Goal: Task Accomplishment & Management: Use online tool/utility

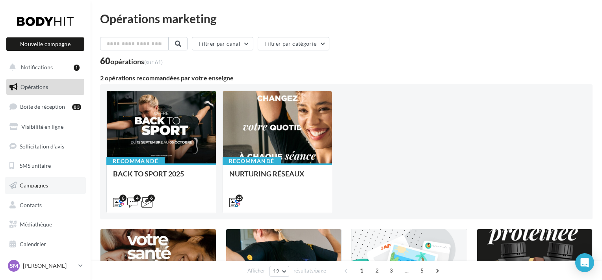
click at [62, 188] on link "Campagnes" at bounding box center [45, 185] width 81 height 17
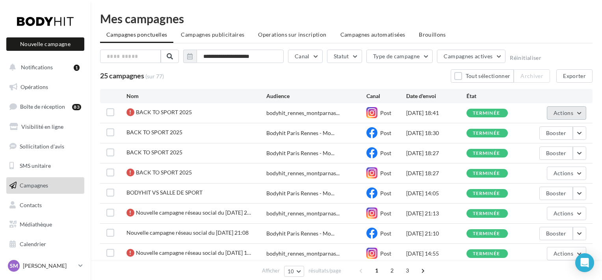
click at [576, 113] on button "Actions" at bounding box center [566, 112] width 39 height 13
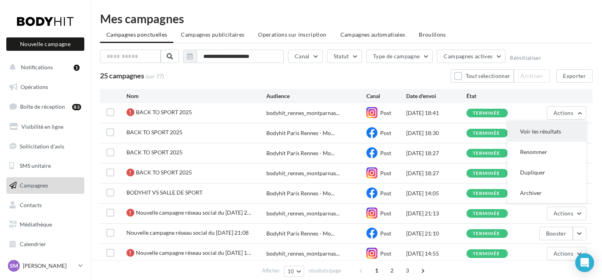
click at [569, 133] on button "Voir les résultats" at bounding box center [546, 131] width 79 height 20
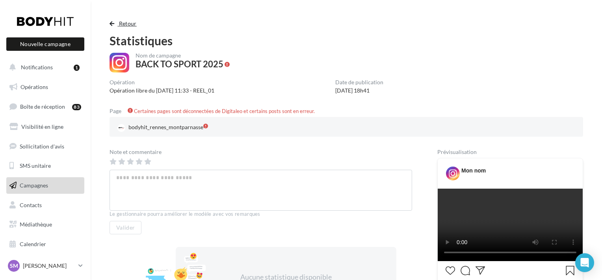
click at [130, 24] on span "Retour" at bounding box center [128, 23] width 18 height 7
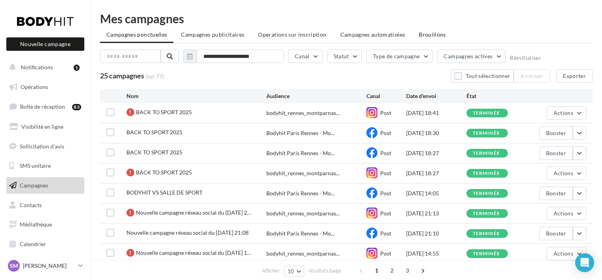
click at [433, 31] on li "Brouillons" at bounding box center [432, 35] width 40 height 14
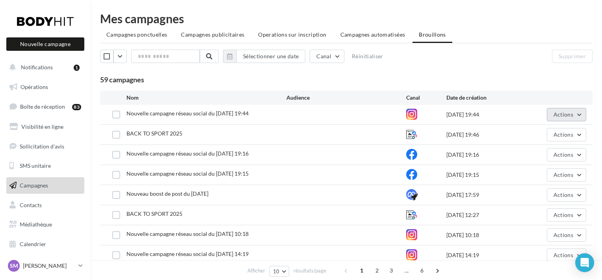
click at [583, 117] on button "Actions" at bounding box center [566, 114] width 39 height 13
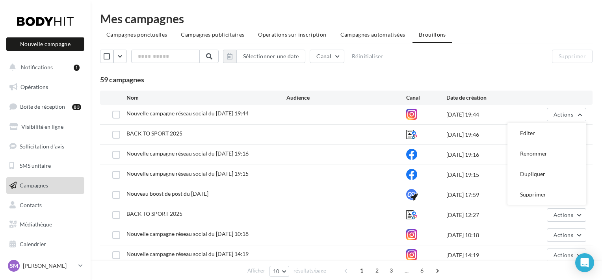
click at [537, 76] on div "59 campagnes" at bounding box center [346, 80] width 492 height 9
click at [357, 31] on li "Campagnes automatisées" at bounding box center [373, 35] width 78 height 14
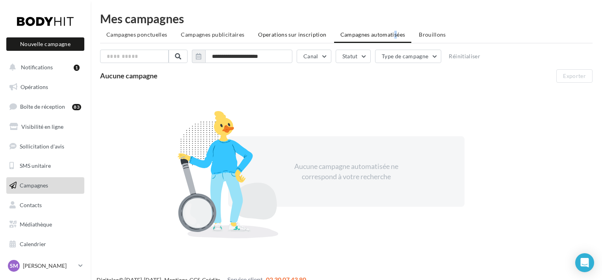
click at [307, 37] on span "Operations sur inscription" at bounding box center [292, 34] width 68 height 7
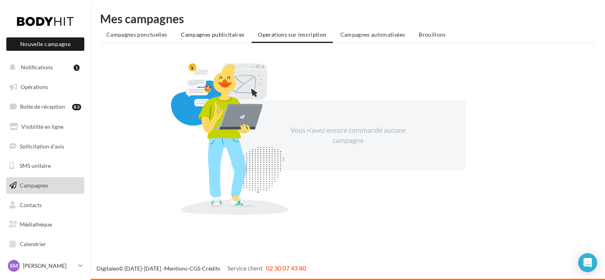
click at [230, 39] on li "Campagnes publicitaires" at bounding box center [213, 35] width 76 height 14
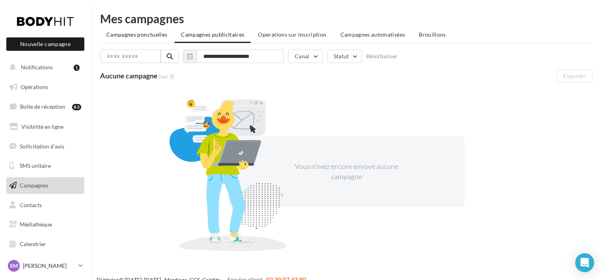
click at [126, 35] on span "Campagnes ponctuelles" at bounding box center [136, 34] width 61 height 7
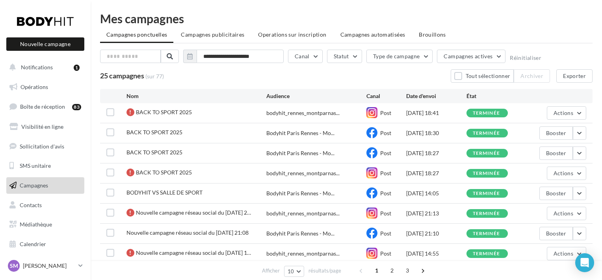
click at [475, 13] on div "Mes campagnes" at bounding box center [346, 19] width 492 height 12
click at [50, 221] on link "Médiathèque" at bounding box center [45, 224] width 81 height 17
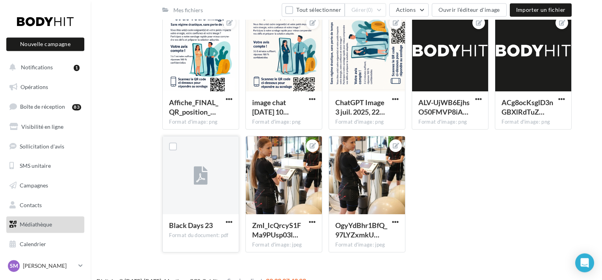
scroll to position [219, 0]
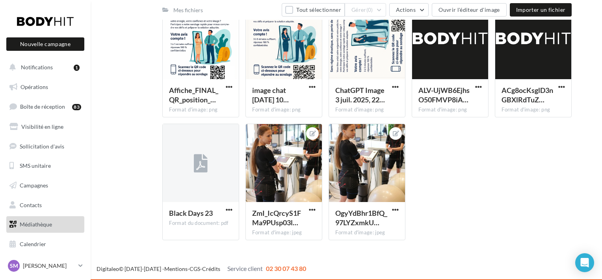
click at [131, 199] on div "Mes fichiers Partagés avec moi Mes fichiers Tout sélectionner Gérer (0) Actions…" at bounding box center [349, 38] width 499 height 415
click at [39, 206] on span "Contacts" at bounding box center [31, 205] width 22 height 7
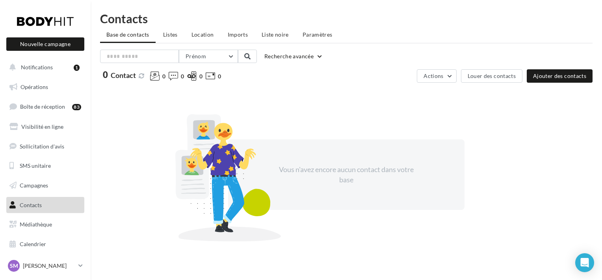
click at [58, 226] on link "Médiathèque" at bounding box center [45, 224] width 81 height 17
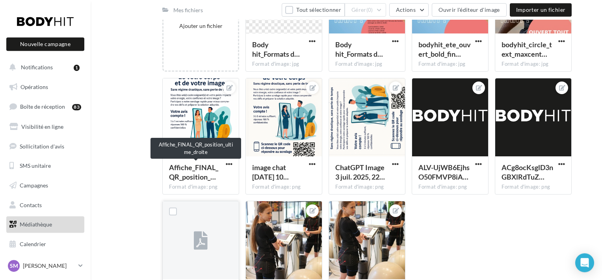
scroll to position [219, 0]
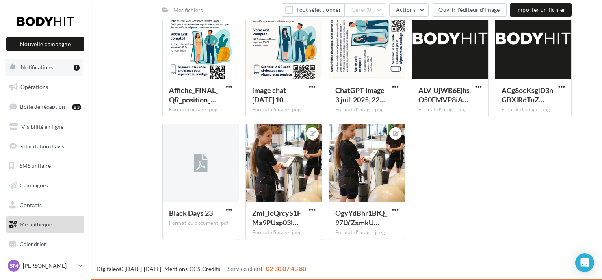
click at [61, 70] on button "Notifications 1" at bounding box center [44, 67] width 78 height 17
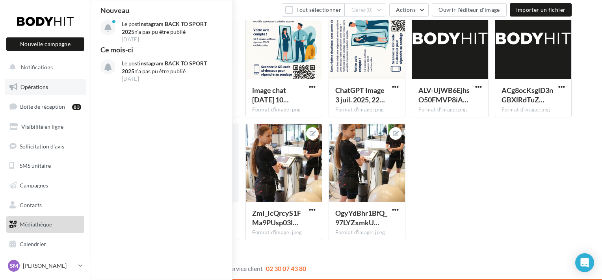
click at [52, 89] on link "Opérations" at bounding box center [45, 87] width 81 height 17
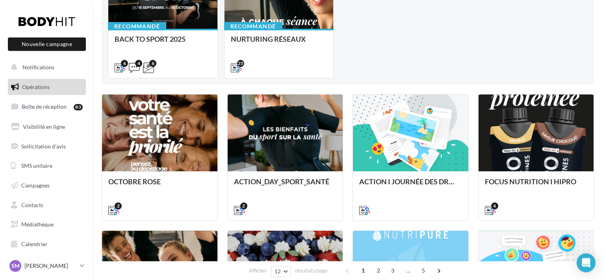
scroll to position [247, 0]
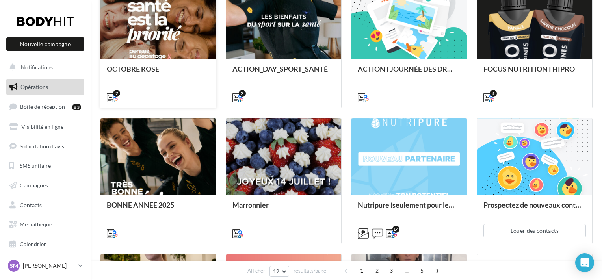
click at [165, 82] on div "OCTOBRE ROSE" at bounding box center [158, 83] width 103 height 36
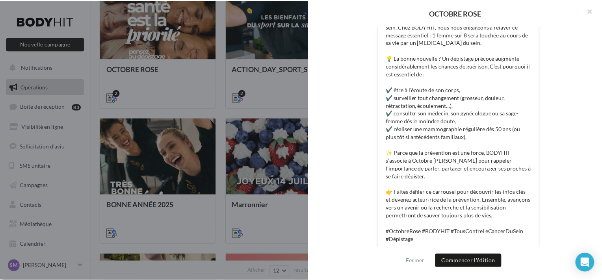
scroll to position [0, 0]
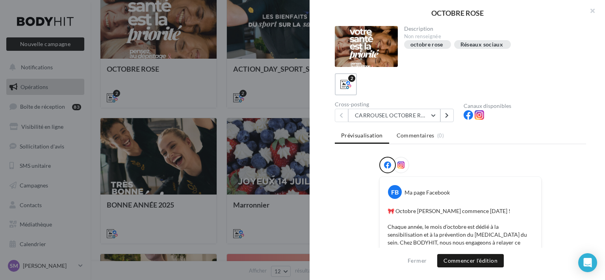
click at [271, 106] on div at bounding box center [302, 140] width 605 height 280
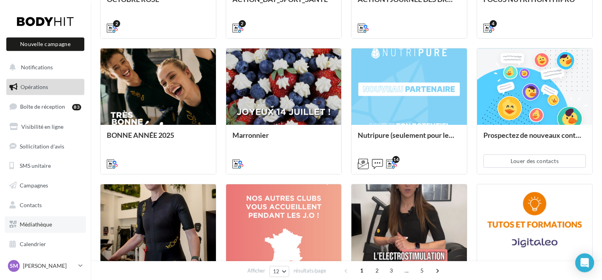
scroll to position [413, 0]
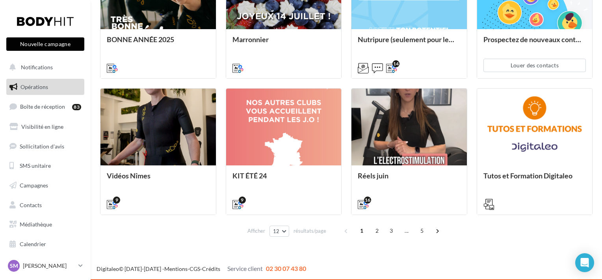
click at [58, 48] on button "Nouvelle campagne" at bounding box center [45, 43] width 78 height 13
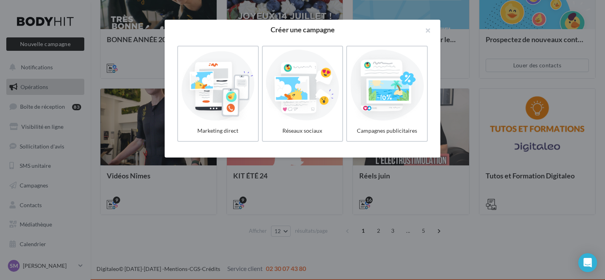
click at [451, 48] on div at bounding box center [302, 140] width 605 height 280
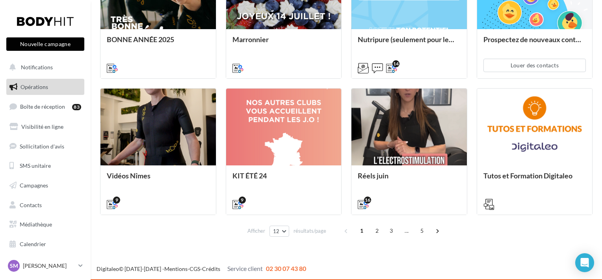
click at [54, 48] on button "Nouvelle campagne" at bounding box center [45, 43] width 78 height 13
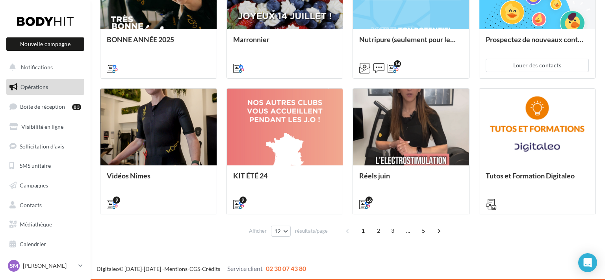
click at [470, 78] on div at bounding box center [302, 128] width 605 height 280
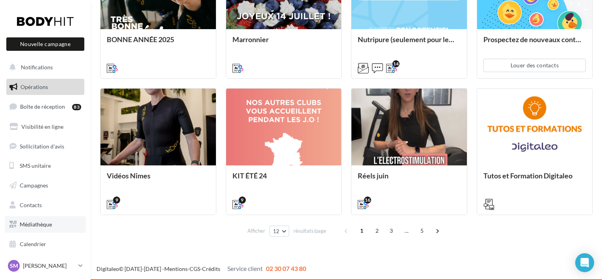
click at [46, 219] on link "Médiathèque" at bounding box center [45, 224] width 81 height 17
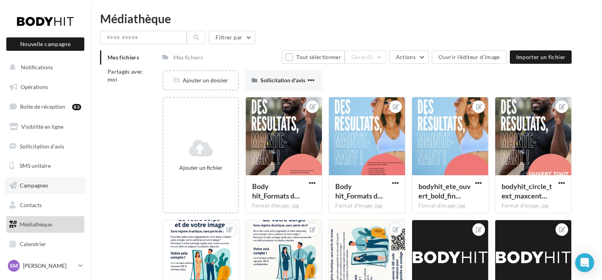
click at [46, 178] on link "Campagnes" at bounding box center [45, 185] width 81 height 17
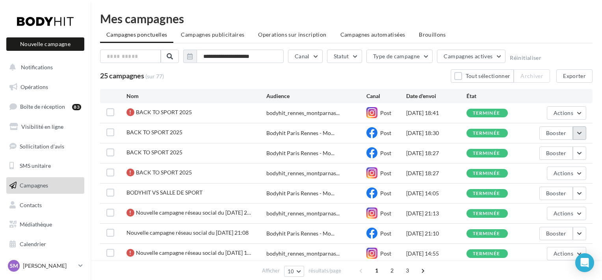
click at [574, 133] on button "button" at bounding box center [579, 132] width 13 height 13
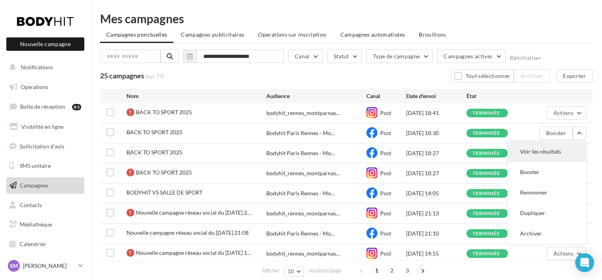
click at [540, 152] on button "Voir les résultats" at bounding box center [546, 151] width 79 height 20
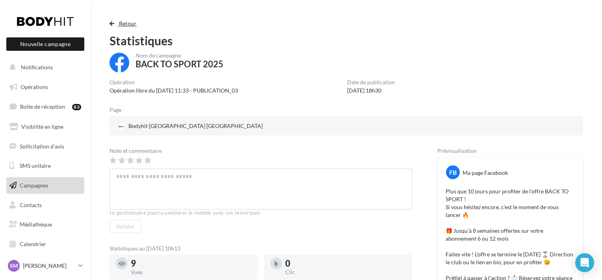
click at [123, 26] on span "Retour" at bounding box center [128, 23] width 18 height 7
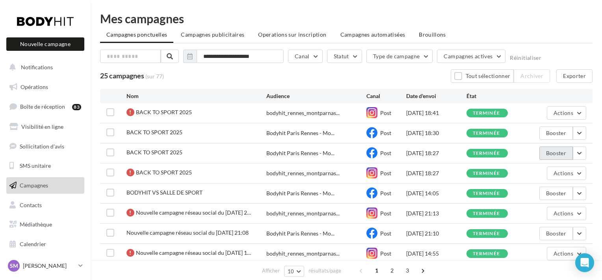
click at [573, 152] on button "Booster" at bounding box center [555, 153] width 33 height 13
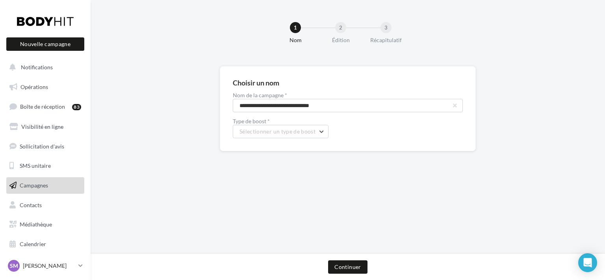
click at [37, 182] on link "Campagnes" at bounding box center [45, 185] width 81 height 17
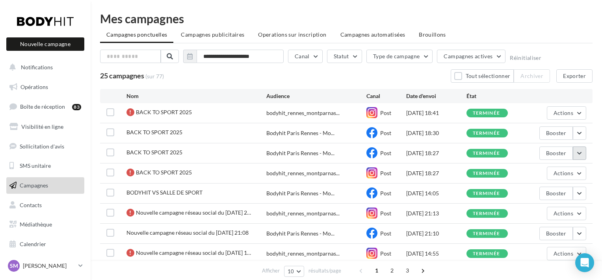
click at [577, 156] on button "button" at bounding box center [579, 153] width 13 height 13
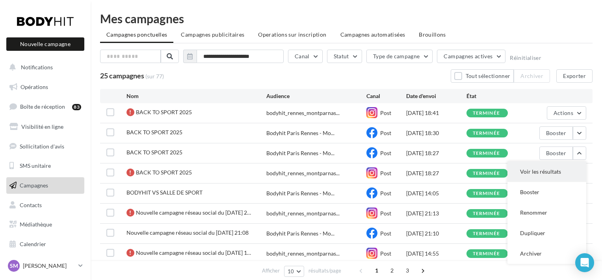
click at [570, 176] on button "Voir les résultats" at bounding box center [546, 172] width 79 height 20
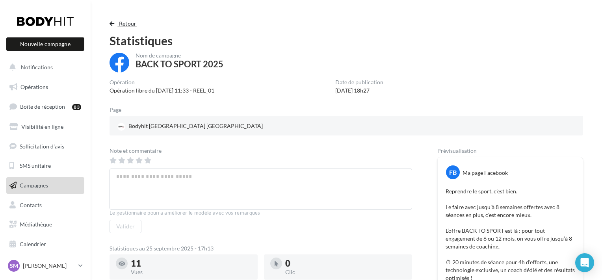
click at [123, 21] on span "Retour" at bounding box center [128, 23] width 18 height 7
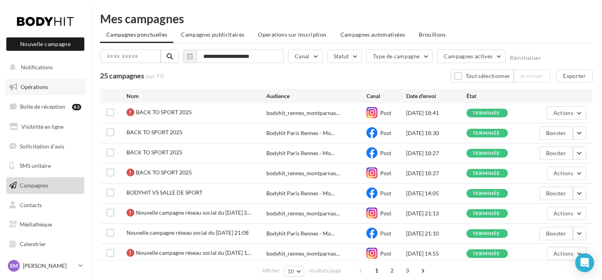
click at [63, 88] on link "Opérations" at bounding box center [45, 87] width 81 height 17
